Goal: Information Seeking & Learning: Learn about a topic

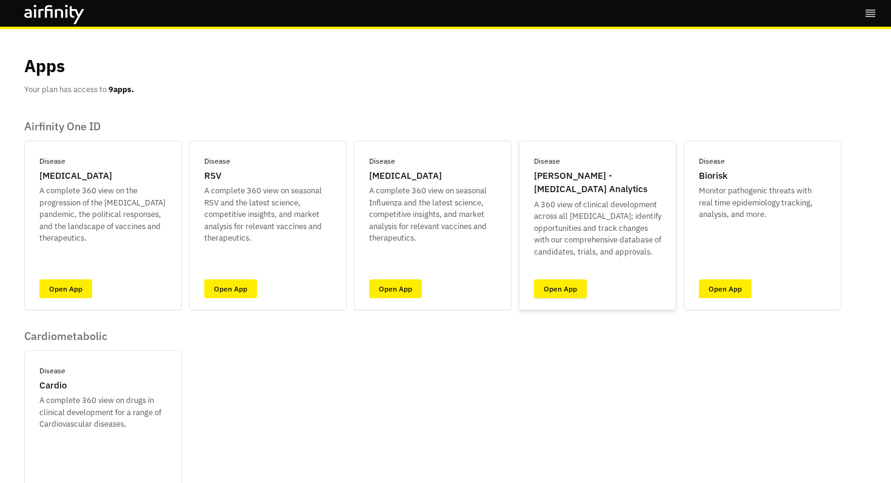
click at [578, 290] on link "Open App" at bounding box center [560, 289] width 53 height 19
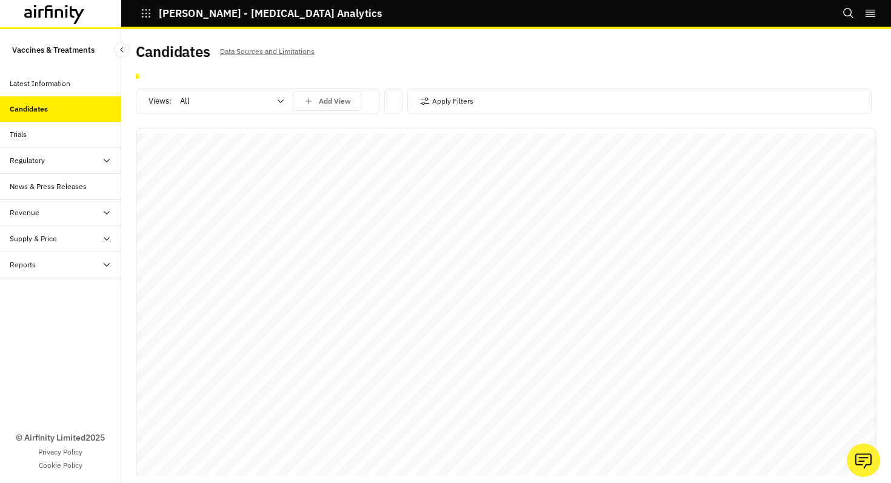
click at [266, 98] on div at bounding box center [225, 101] width 90 height 15
click at [450, 108] on button "Apply Filters" at bounding box center [446, 101] width 53 height 19
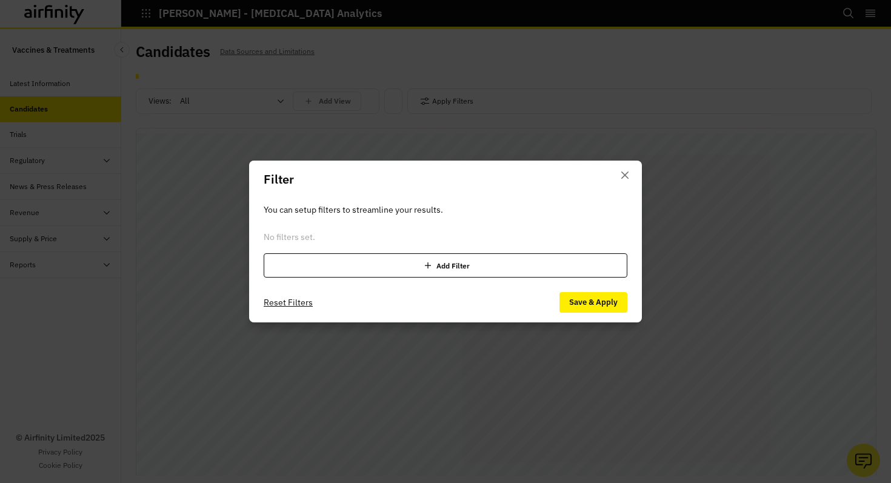
click at [537, 275] on div "Add Filter" at bounding box center [446, 265] width 364 height 24
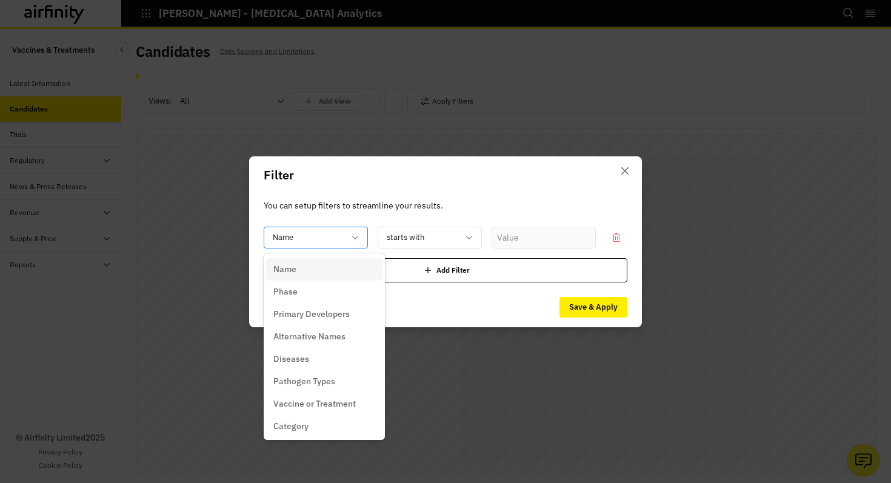
click at [331, 233] on div at bounding box center [309, 237] width 72 height 15
click at [332, 355] on div "Diseases" at bounding box center [324, 359] width 102 height 13
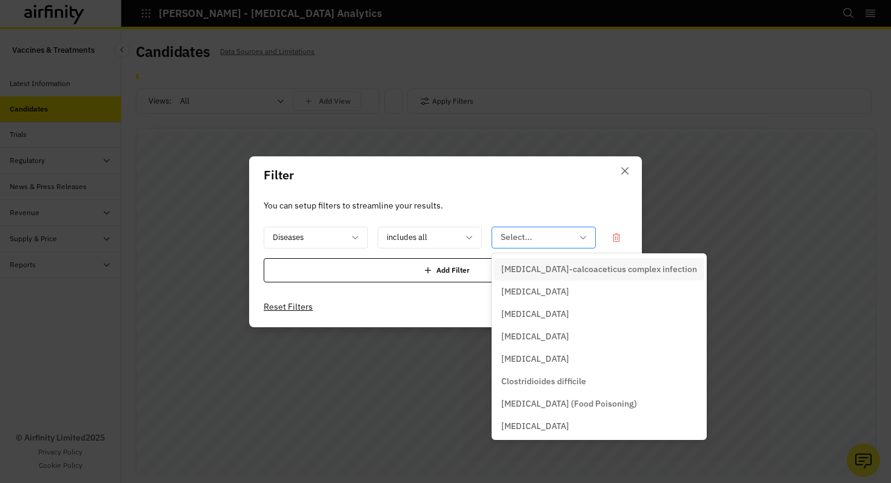
click at [515, 242] on div at bounding box center [537, 237] width 72 height 15
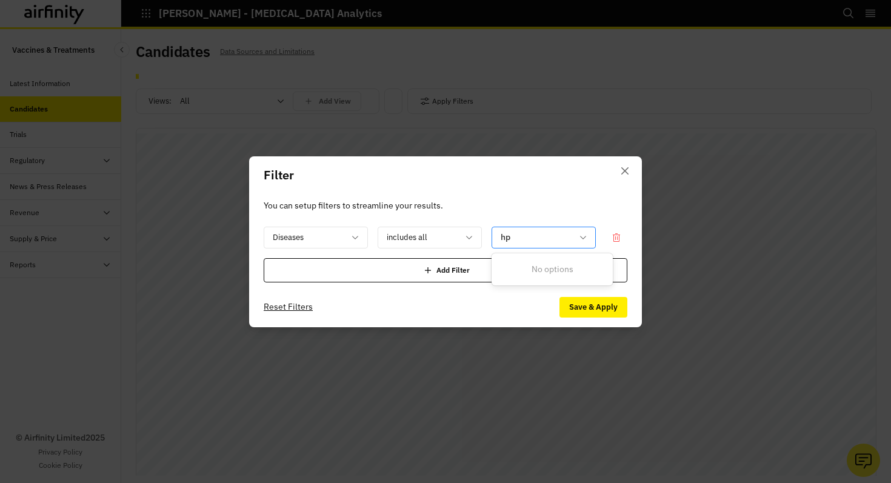
type input "h"
type input "p"
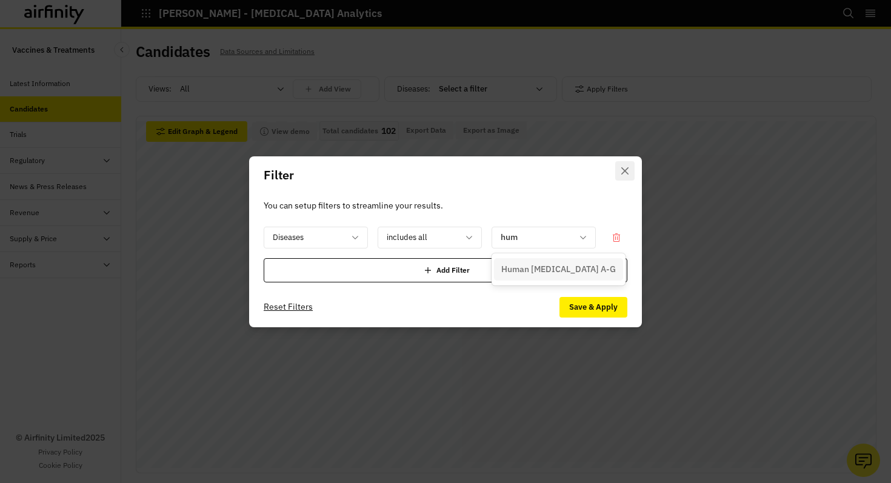
type input "hum"
click at [630, 170] on button "Close" at bounding box center [625, 170] width 19 height 19
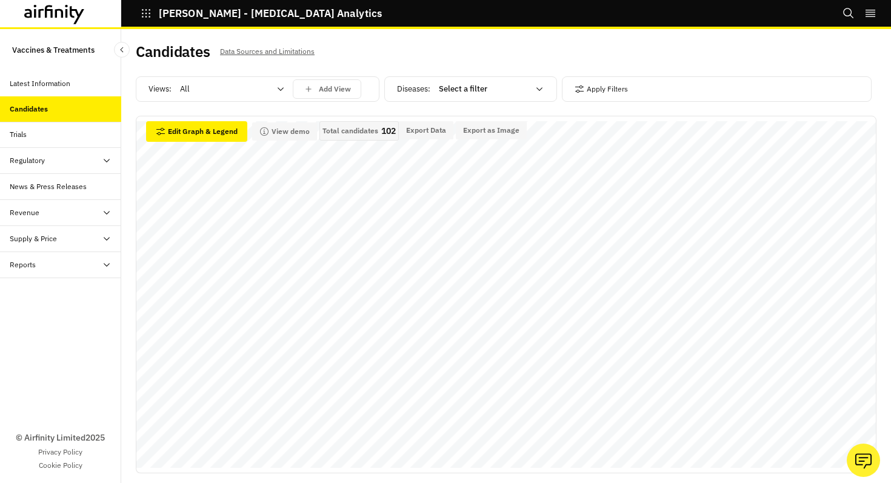
click at [637, 95] on div "Apply Filters" at bounding box center [717, 88] width 310 height 25
click at [603, 87] on button "Apply Filters" at bounding box center [601, 88] width 53 height 19
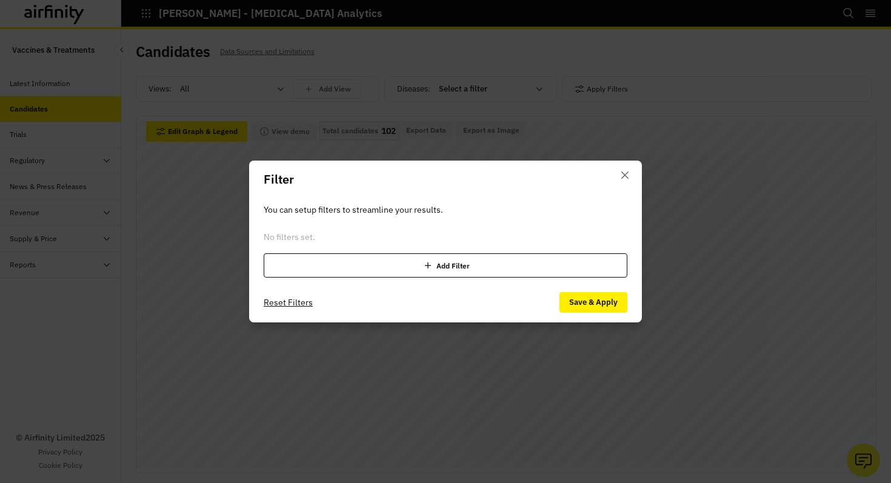
click at [485, 263] on div "Add Filter" at bounding box center [446, 265] width 364 height 24
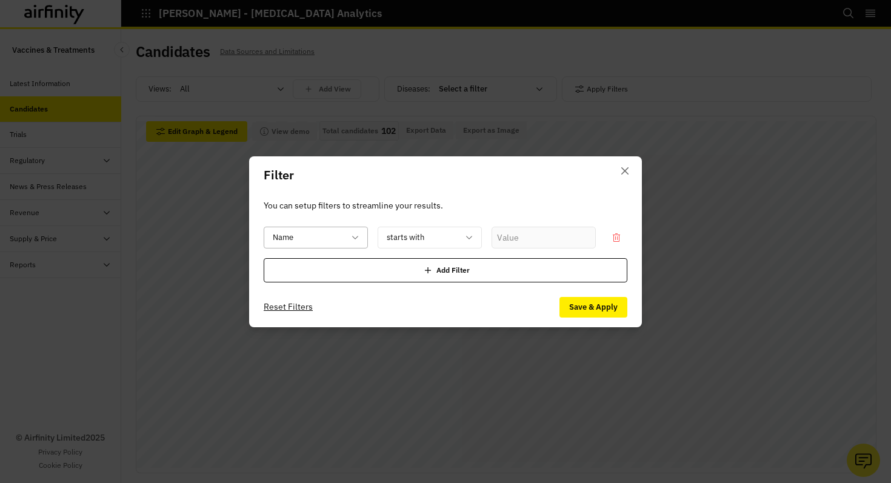
click at [334, 235] on div at bounding box center [309, 237] width 72 height 15
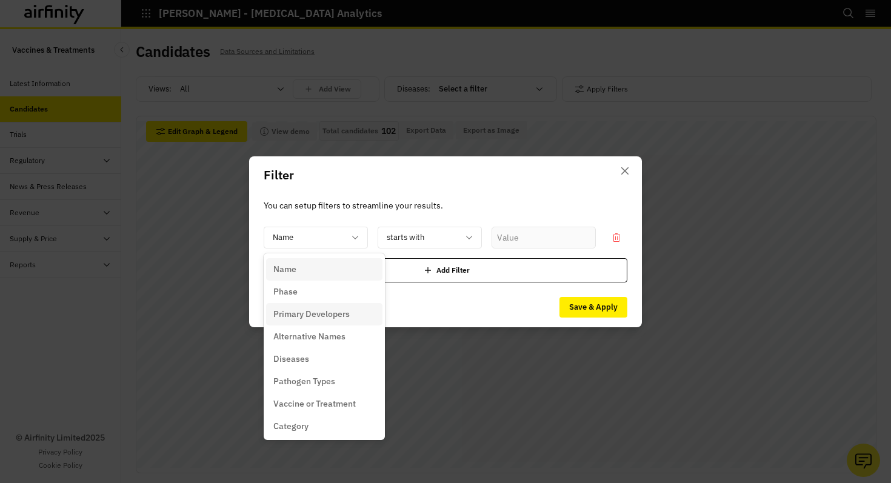
click at [321, 312] on p "Primary Developers" at bounding box center [311, 314] width 76 height 13
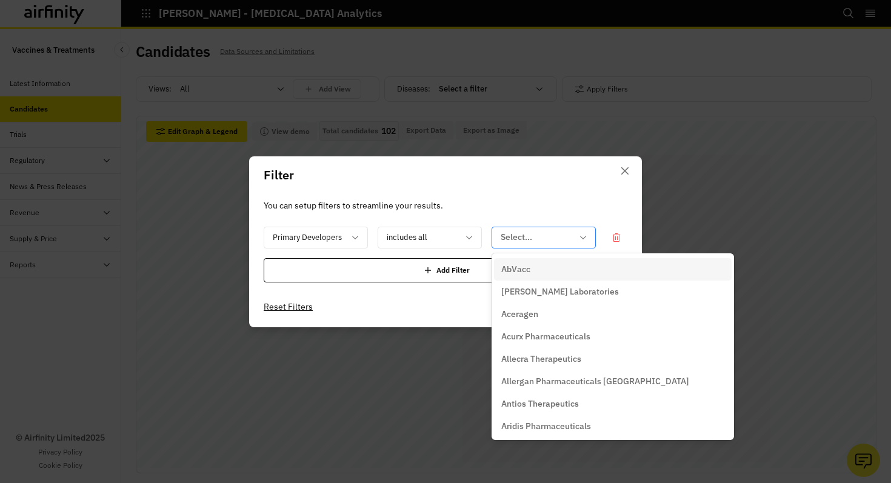
click at [531, 242] on div at bounding box center [537, 237] width 72 height 15
click at [273, 244] on div at bounding box center [309, 237] width 72 height 15
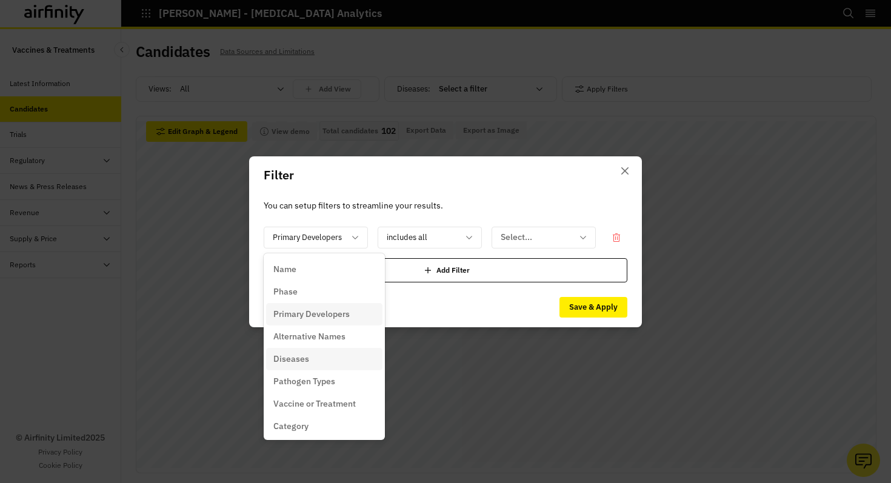
click at [324, 364] on div "Diseases" at bounding box center [324, 359] width 102 height 13
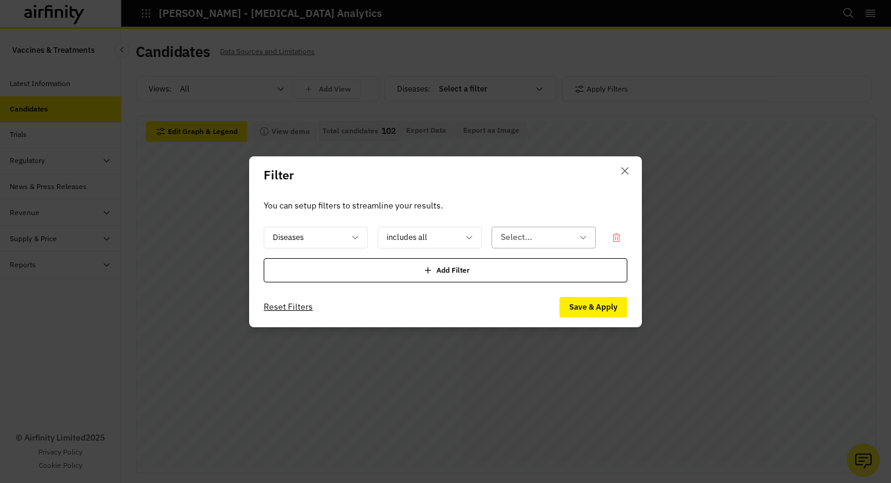
click at [539, 237] on div at bounding box center [537, 237] width 72 height 15
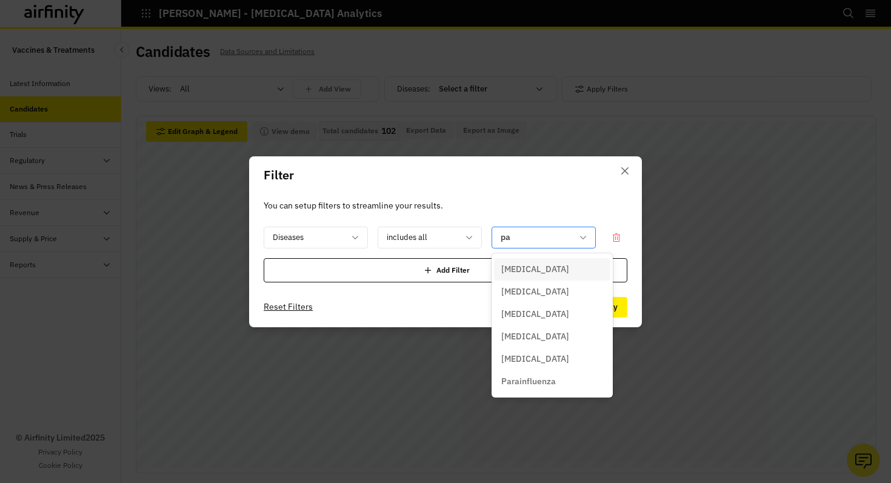
type input "p"
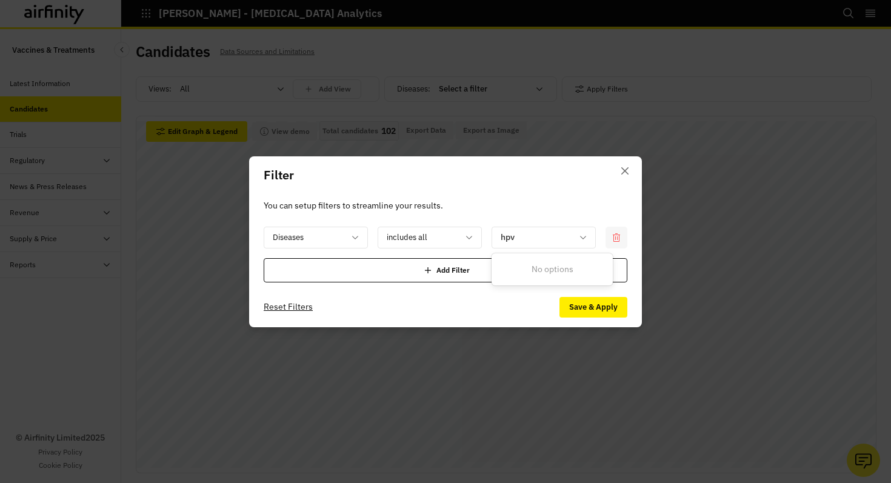
type input "hpv"
click at [614, 242] on div at bounding box center [617, 238] width 22 height 22
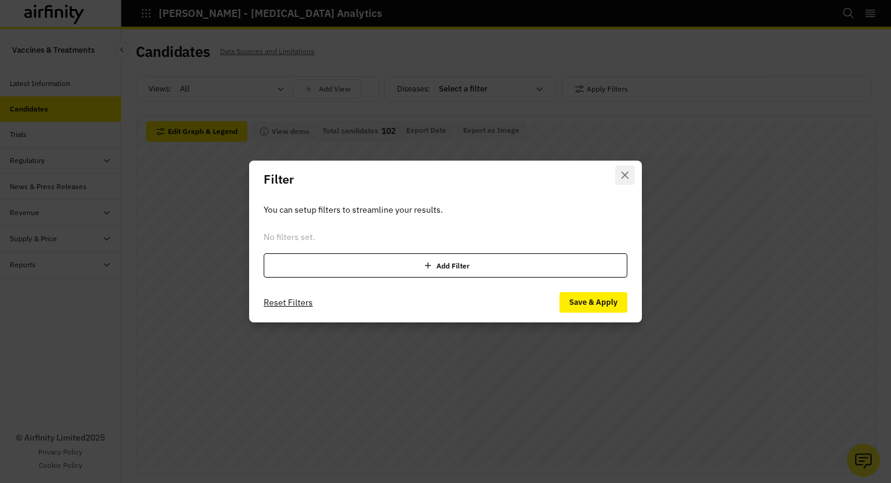
click at [623, 176] on icon "Close" at bounding box center [625, 175] width 7 height 7
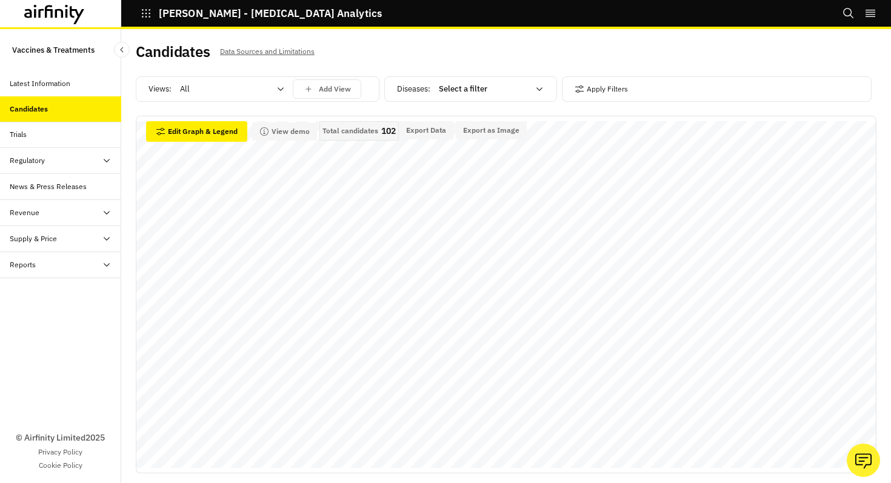
click at [39, 136] on div "Trials" at bounding box center [66, 134] width 112 height 11
